Goal: Information Seeking & Learning: Find contact information

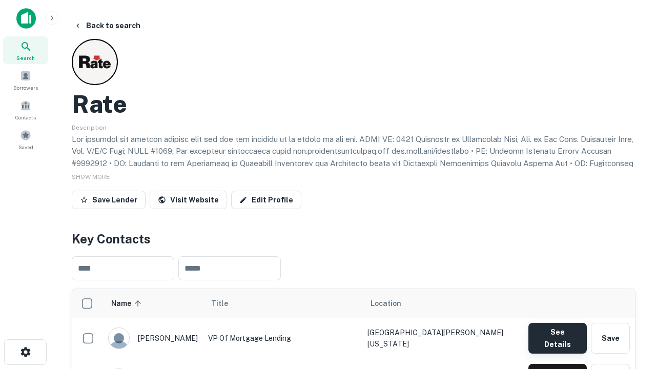
click at [557, 333] on button "See Details" at bounding box center [557, 338] width 58 height 31
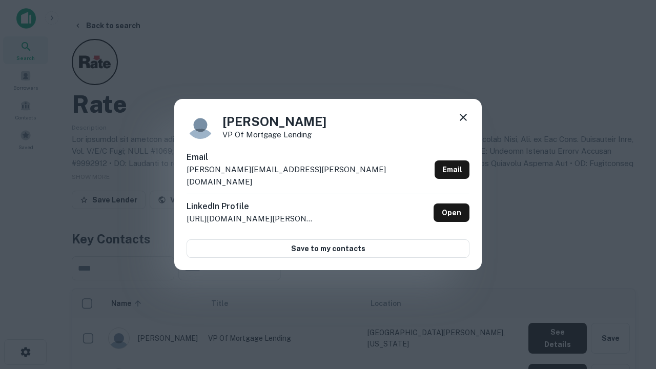
click at [463, 123] on icon at bounding box center [463, 117] width 12 height 12
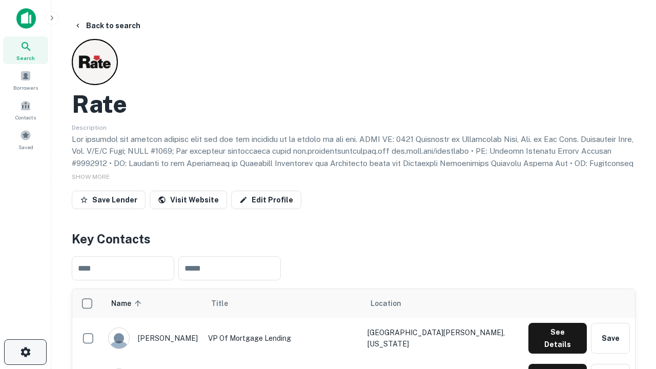
click at [25, 352] on icon "button" at bounding box center [25, 352] width 12 height 12
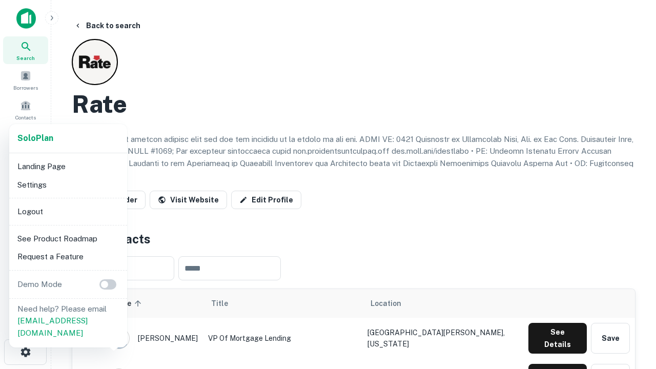
click at [68, 211] on li "Logout" at bounding box center [68, 211] width 110 height 18
